Goal: Transaction & Acquisition: Purchase product/service

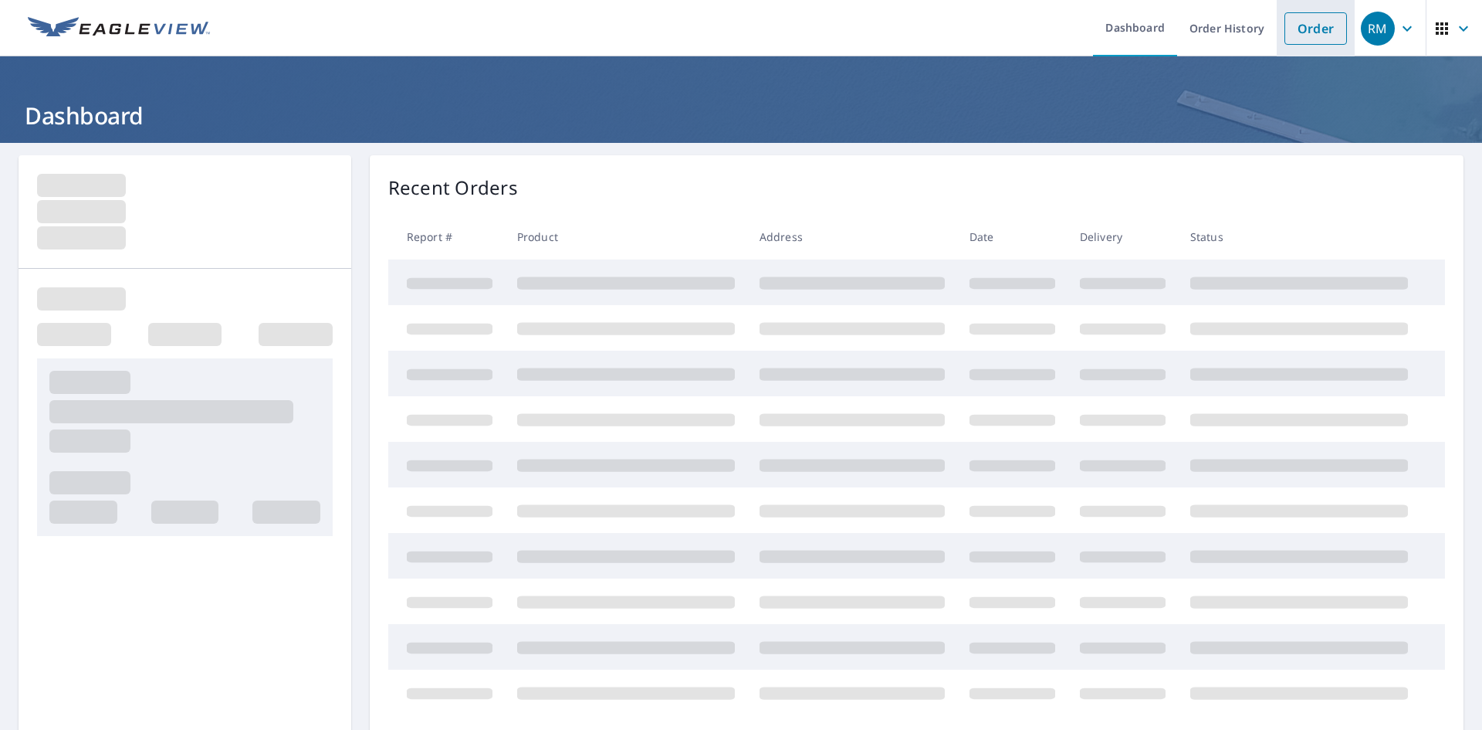
click at [1311, 33] on link "Order" at bounding box center [1316, 28] width 63 height 32
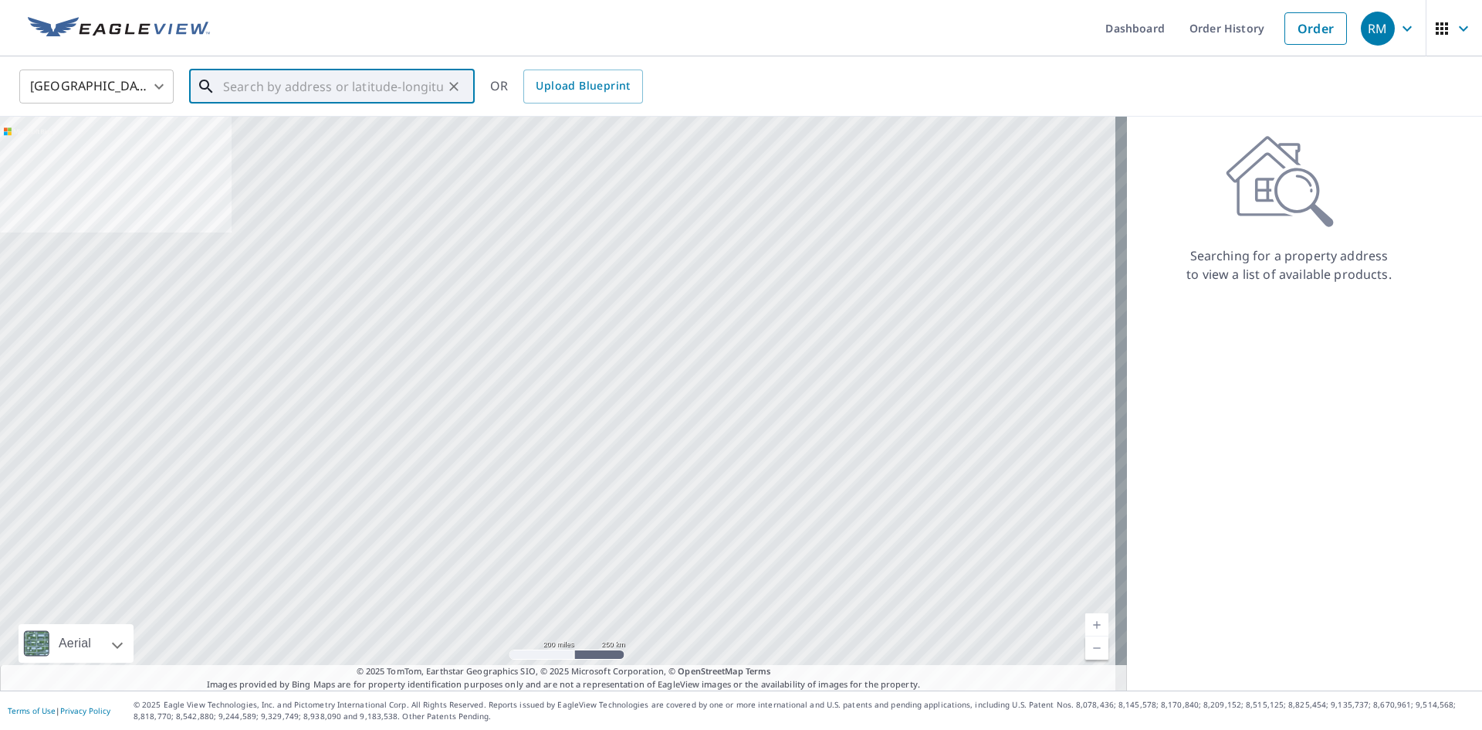
click at [317, 78] on input "text" at bounding box center [333, 86] width 220 height 43
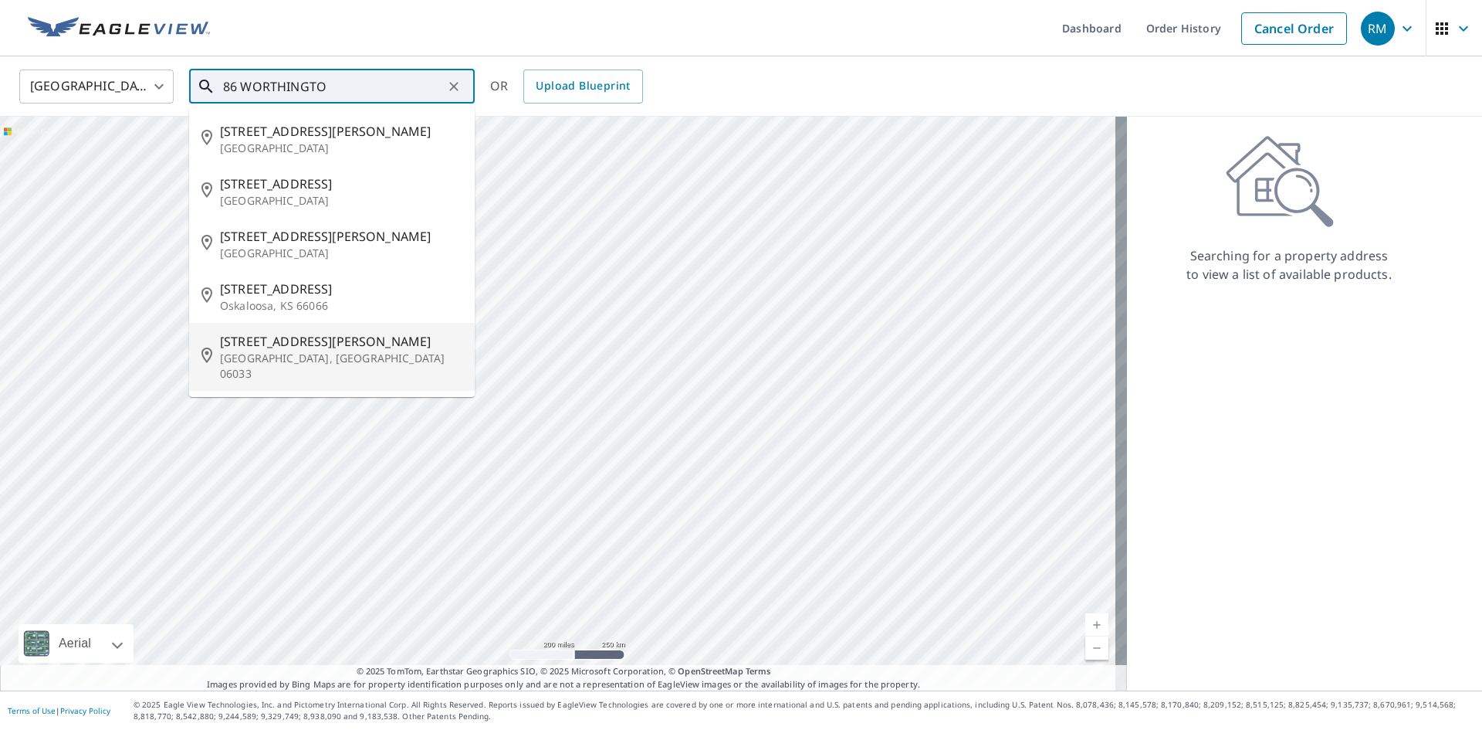
click at [381, 358] on p "[GEOGRAPHIC_DATA], [GEOGRAPHIC_DATA] 06033" at bounding box center [341, 365] width 242 height 31
type input "[STREET_ADDRESS][PERSON_NAME]"
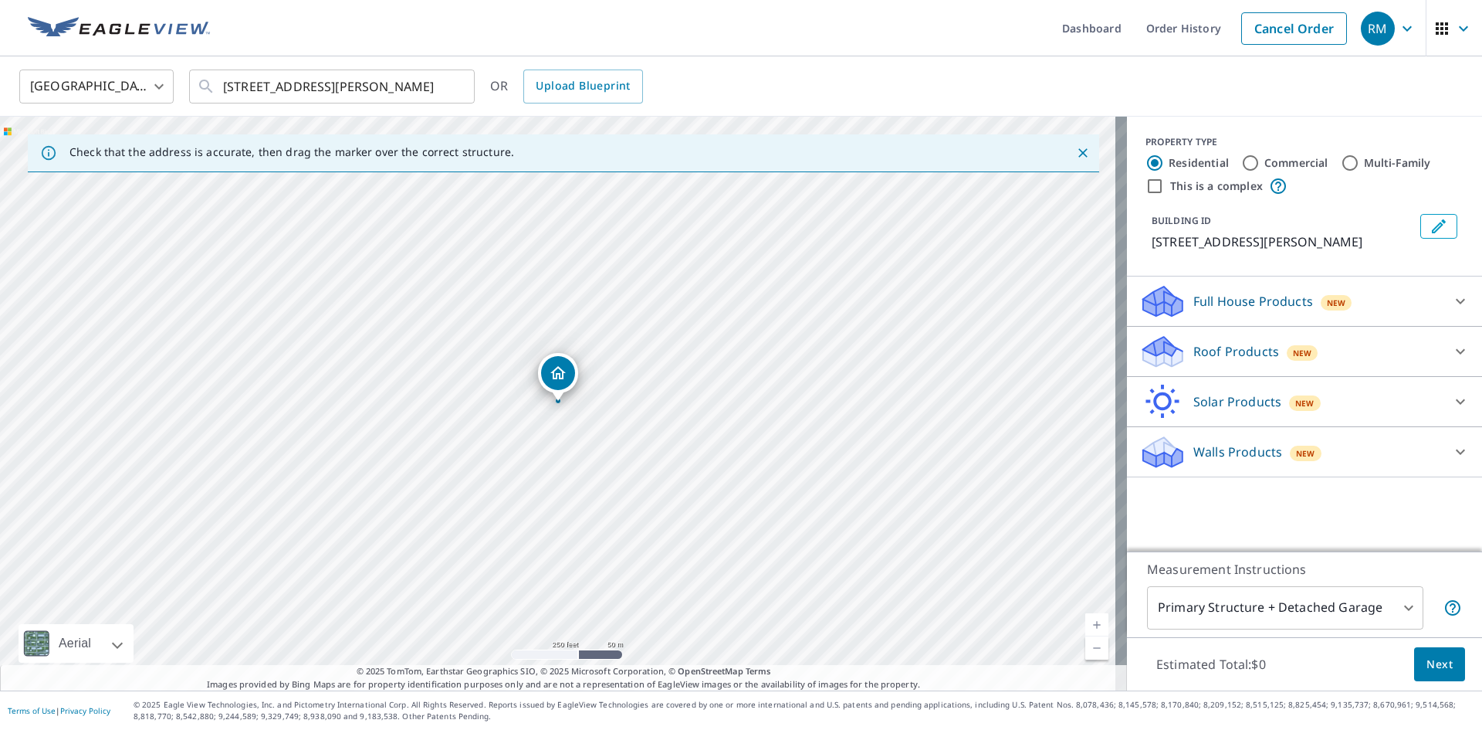
click at [1287, 350] on div "New" at bounding box center [1303, 352] width 32 height 15
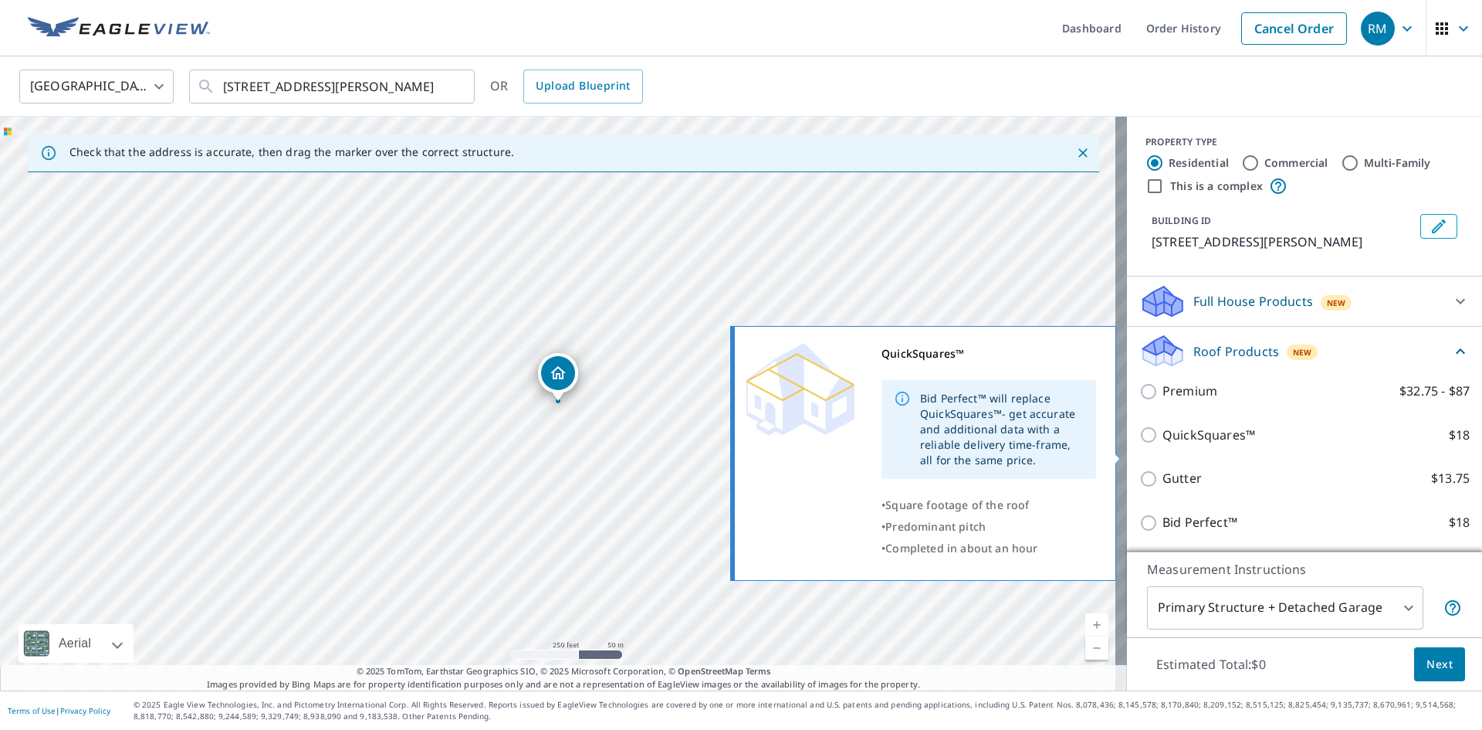
click at [1215, 445] on p "QuickSquares™" at bounding box center [1209, 434] width 93 height 19
click at [1163, 444] on input "QuickSquares™ $18" at bounding box center [1150, 434] width 23 height 19
checkbox input "true"
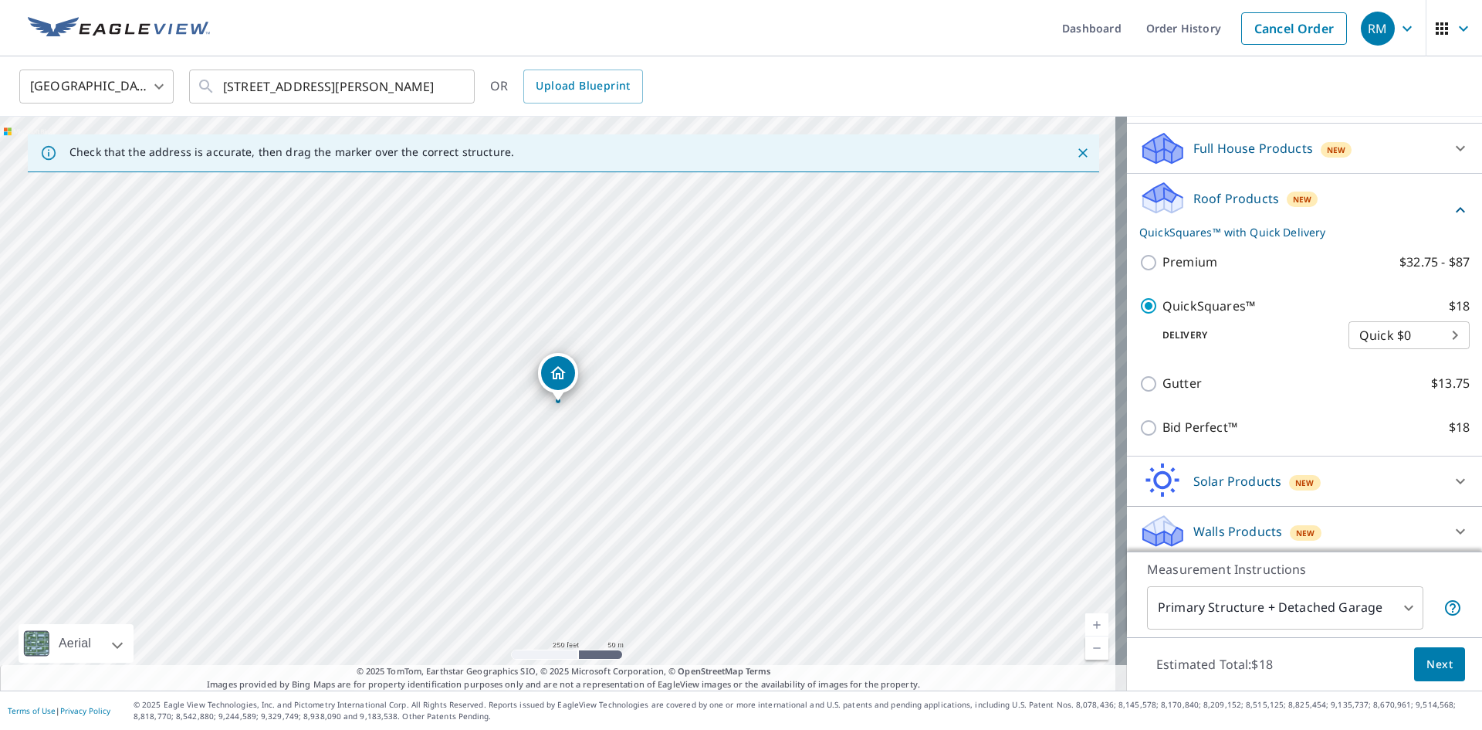
scroll to position [154, 0]
click at [1437, 663] on span "Next" at bounding box center [1440, 664] width 26 height 19
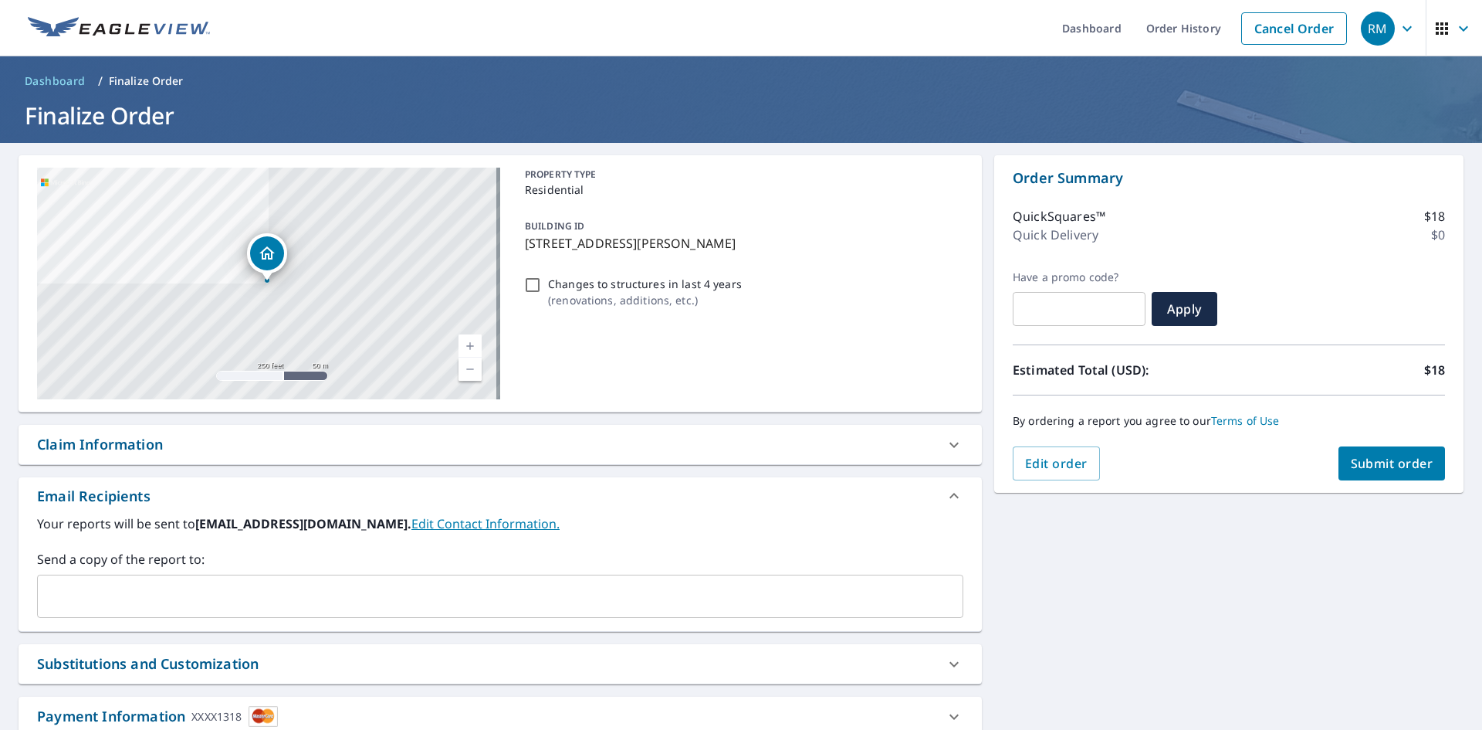
click at [1363, 473] on button "Submit order" at bounding box center [1392, 463] width 107 height 34
